Goal: Task Accomplishment & Management: Use online tool/utility

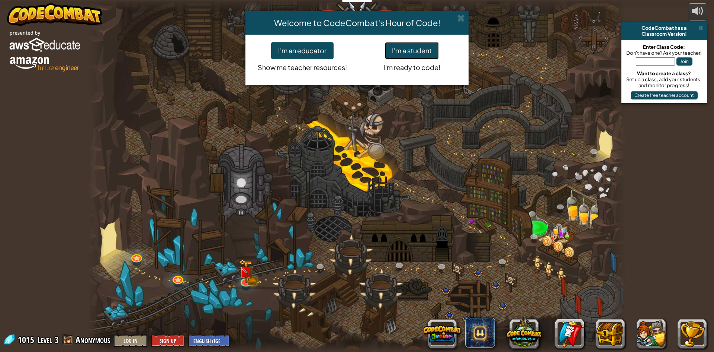
click at [420, 50] on button "I'm a student" at bounding box center [412, 50] width 54 height 17
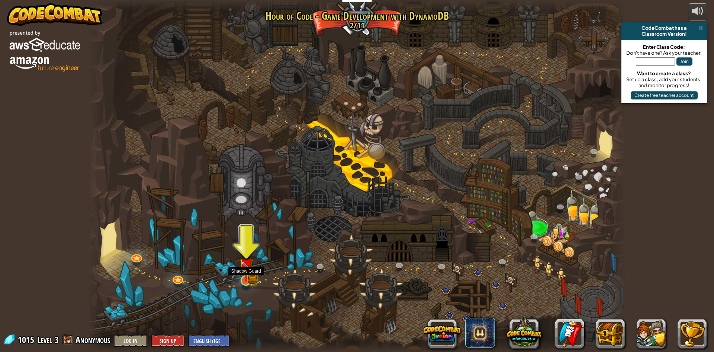
click at [249, 273] on img at bounding box center [246, 265] width 15 height 32
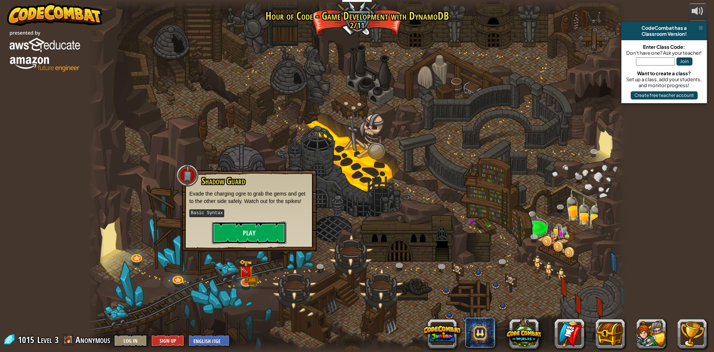
click at [249, 230] on button "Play" at bounding box center [249, 232] width 74 height 22
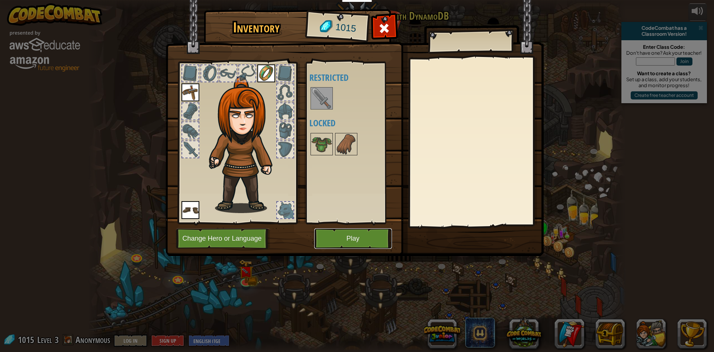
click at [366, 238] on button "Play" at bounding box center [353, 238] width 78 height 20
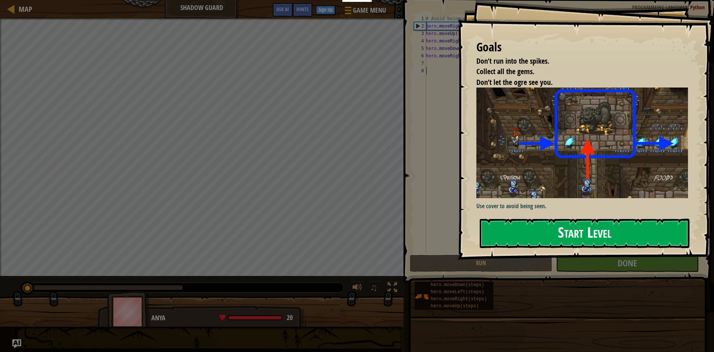
click at [523, 243] on button "Start Level" at bounding box center [585, 232] width 210 height 29
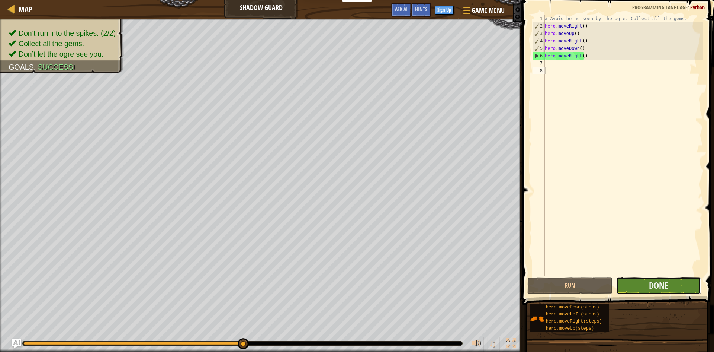
click at [697, 287] on button "Done" at bounding box center [659, 285] width 85 height 17
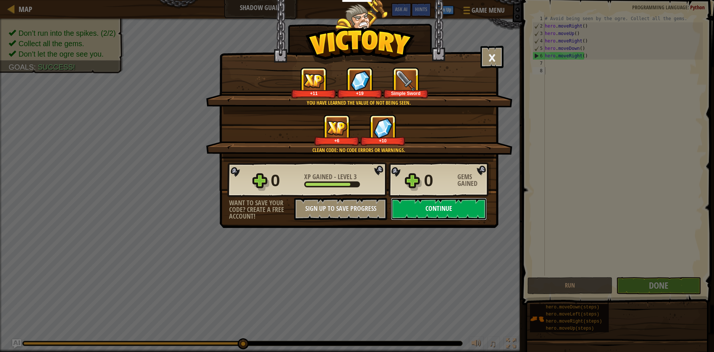
click at [433, 217] on button "Continue" at bounding box center [439, 209] width 96 height 22
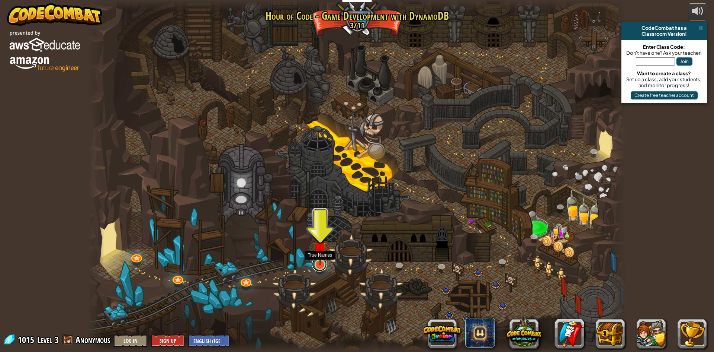
click at [322, 267] on link at bounding box center [319, 263] width 15 height 15
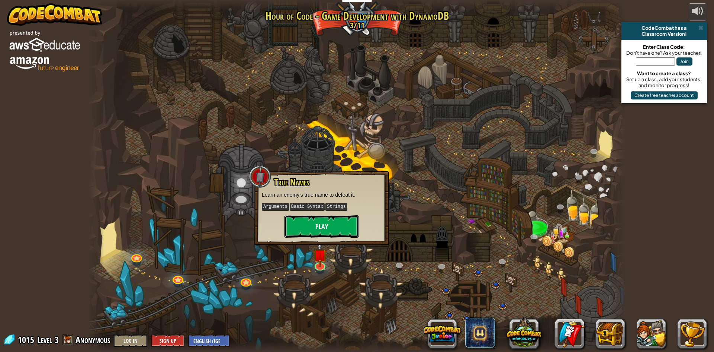
click at [331, 230] on button "Play" at bounding box center [322, 226] width 74 height 22
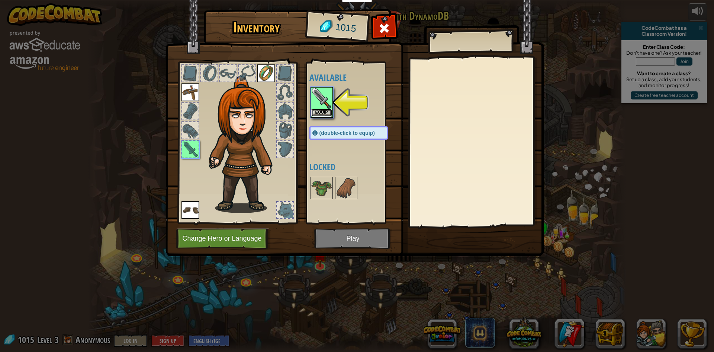
click at [324, 115] on button "Equip" at bounding box center [321, 113] width 21 height 8
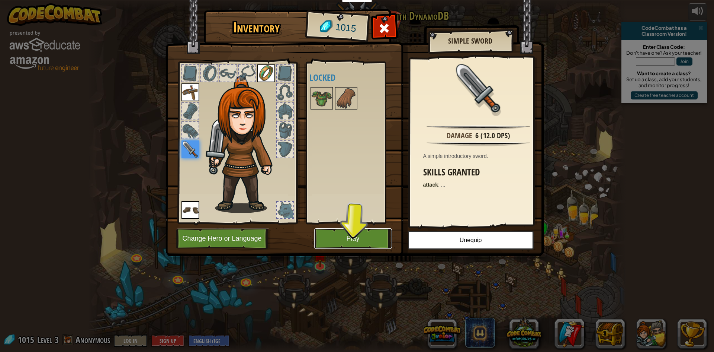
click at [378, 241] on button "Play" at bounding box center [353, 238] width 78 height 20
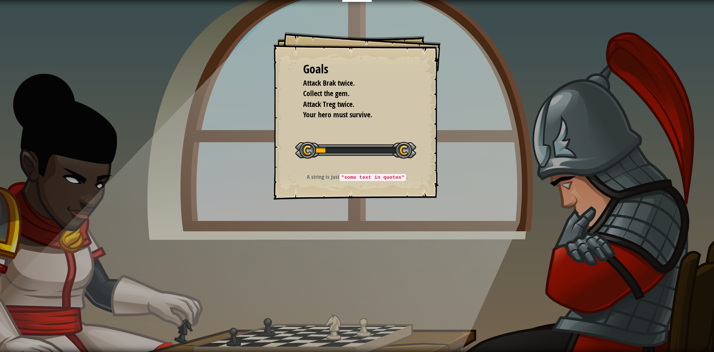
click at [377, 240] on div "Goals Attack Brak twice. Collect the gem. Attack Treg twice. Your hero must sur…" at bounding box center [357, 176] width 714 height 352
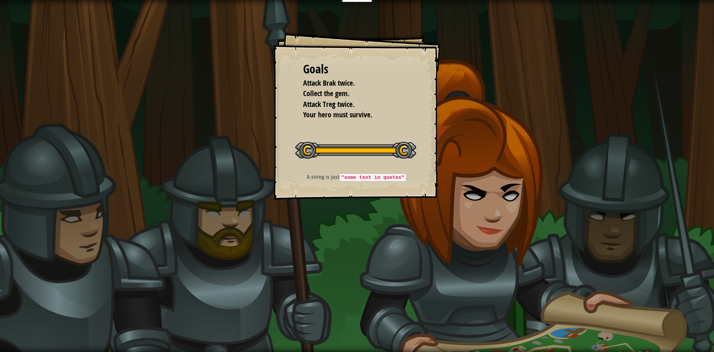
click at [379, 167] on div "Goals Attack Brak twice. Collect the gem. Attack Treg twice. Your hero must sur…" at bounding box center [356, 115] width 167 height 167
drag, startPoint x: 361, startPoint y: 193, endPoint x: 124, endPoint y: 126, distance: 247.2
click at [343, 191] on div "Goals Attack Brak twice. Collect the gem. Attack Treg twice. Your hero must sur…" at bounding box center [356, 115] width 167 height 167
